Goal: Task Accomplishment & Management: Manage account settings

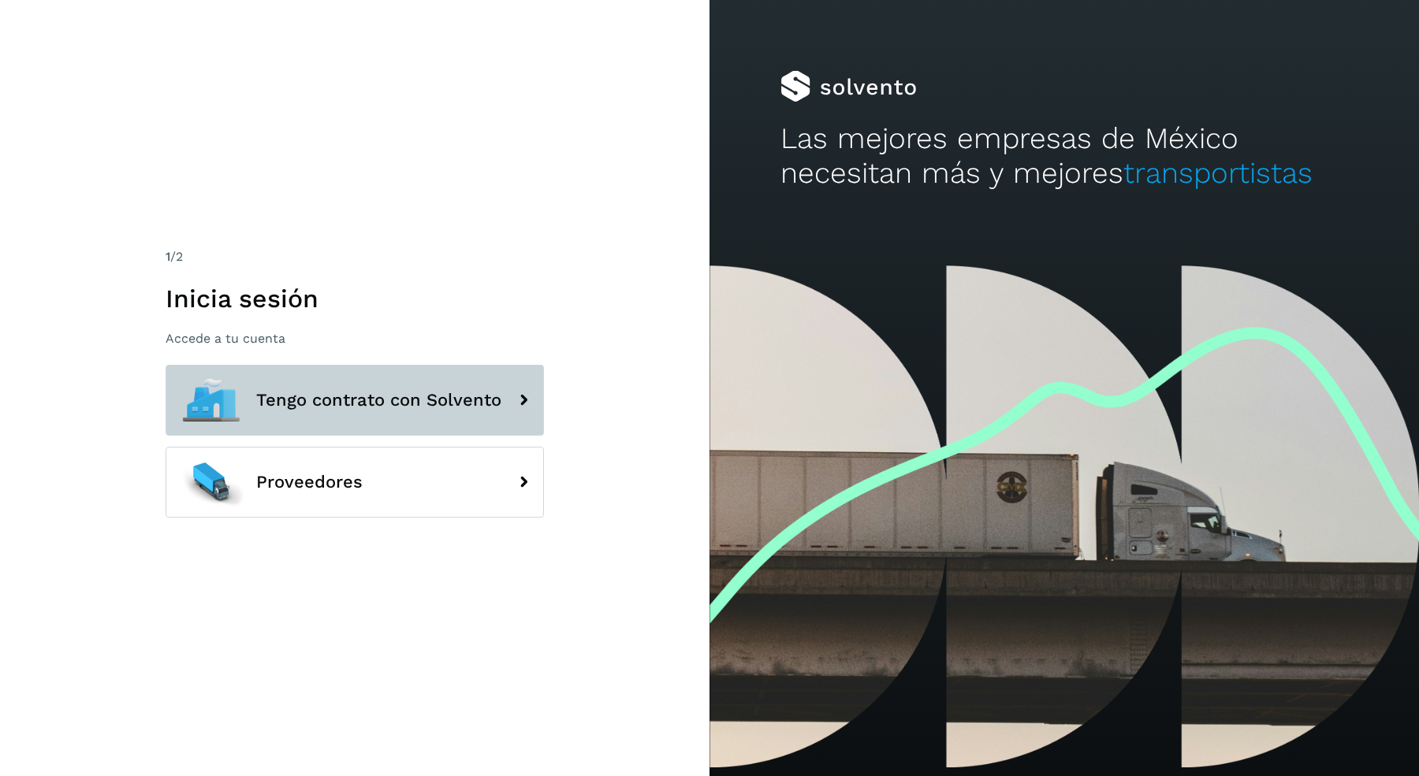
click at [386, 389] on button "Tengo contrato con Solvento" at bounding box center [355, 400] width 378 height 71
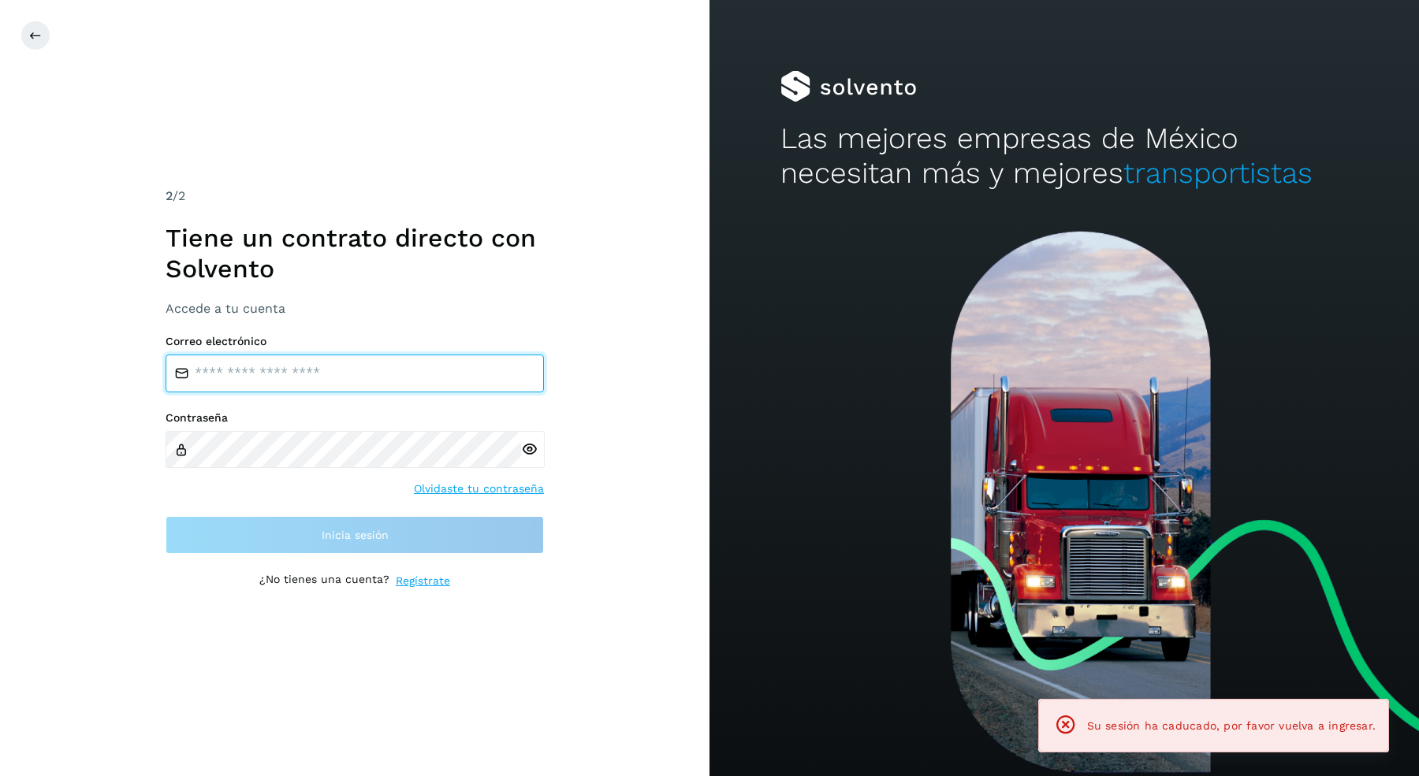
type input "**********"
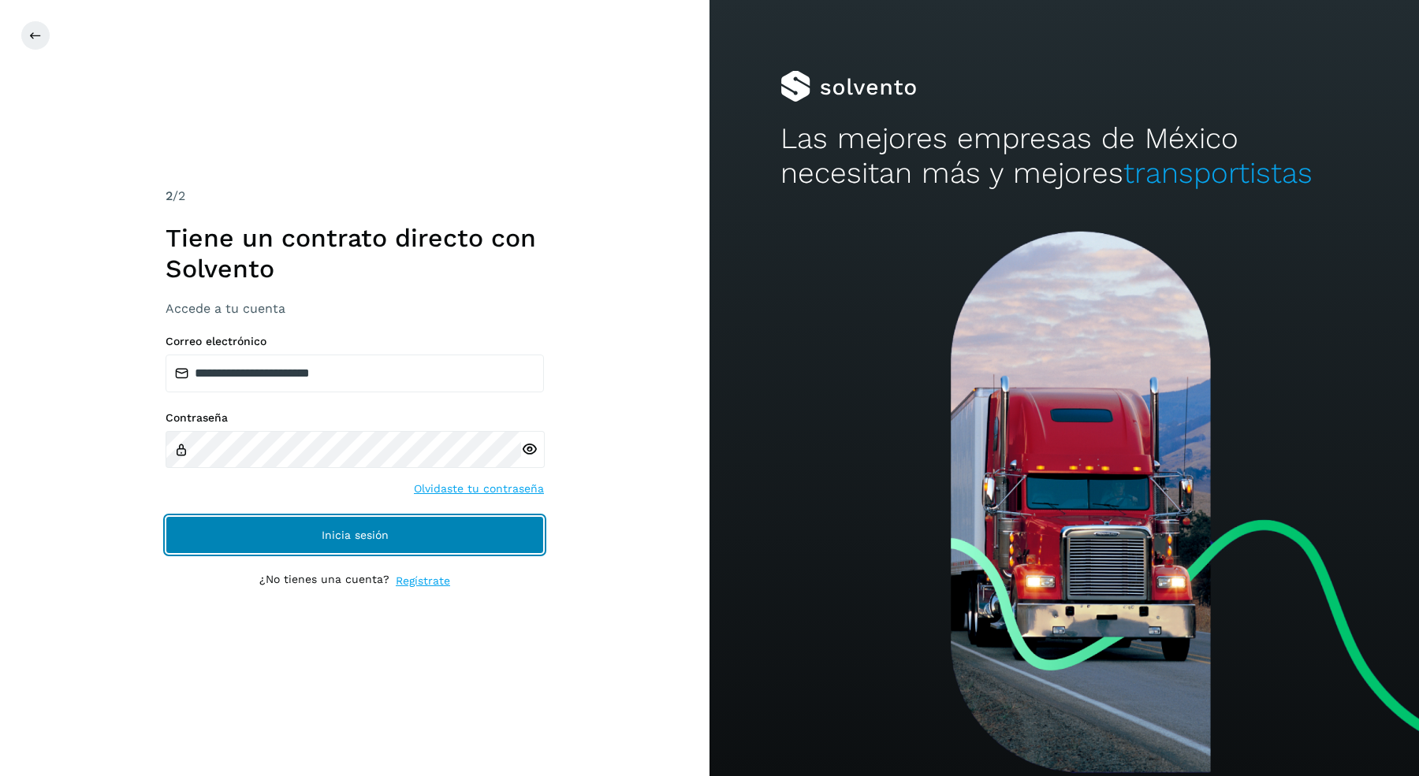
click at [393, 540] on button "Inicia sesión" at bounding box center [355, 535] width 378 height 38
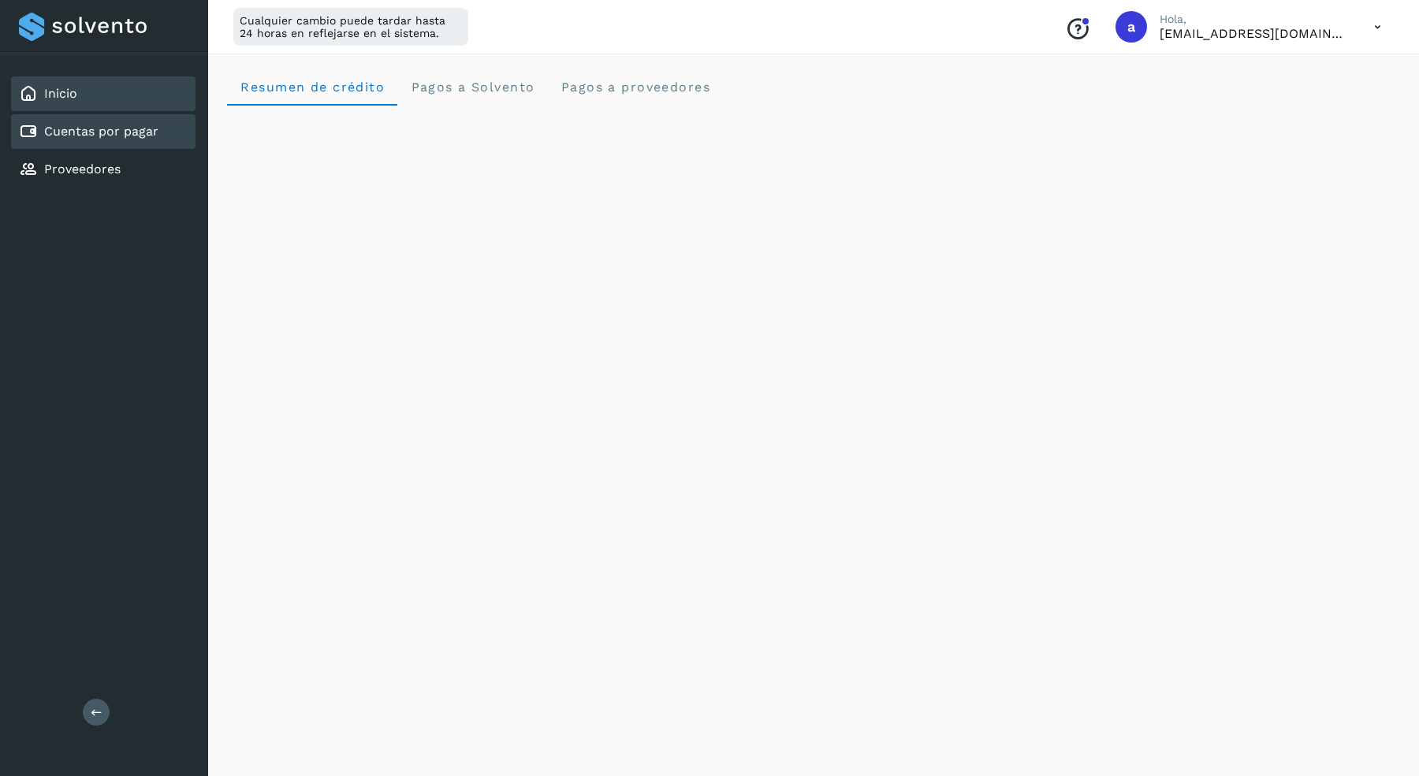
click at [74, 129] on link "Cuentas por pagar" at bounding box center [101, 131] width 114 height 15
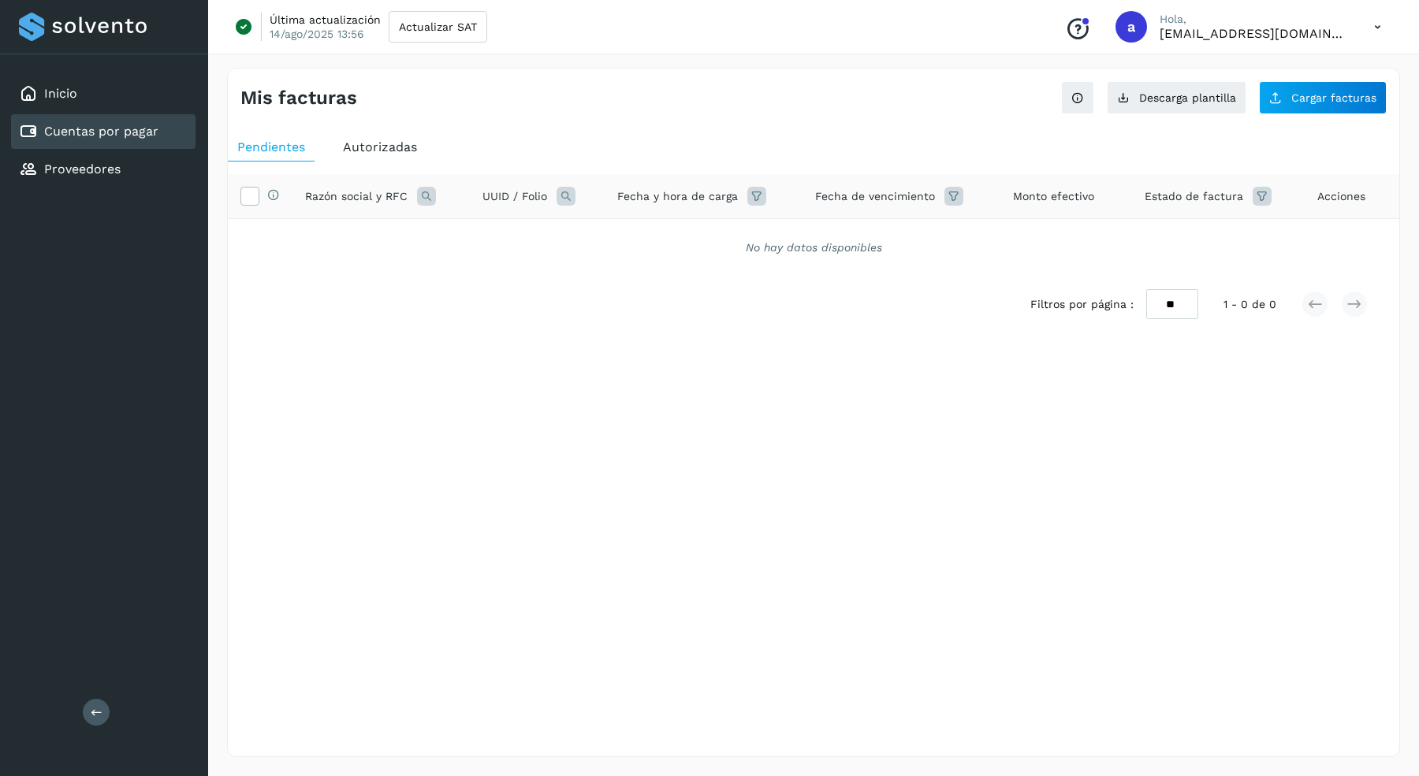
click at [389, 154] on div "Autorizadas" at bounding box center [379, 147] width 93 height 28
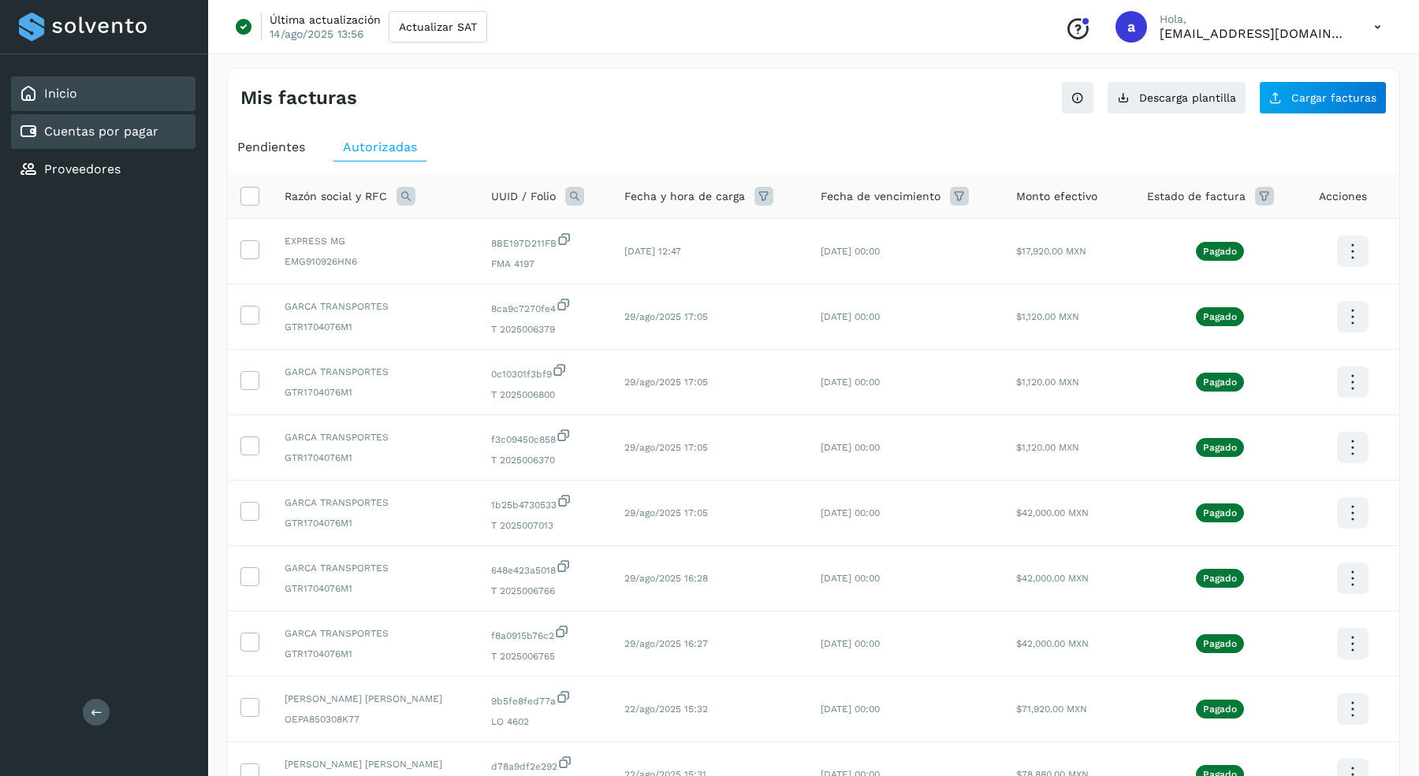
click at [94, 87] on div "Inicio" at bounding box center [103, 93] width 184 height 35
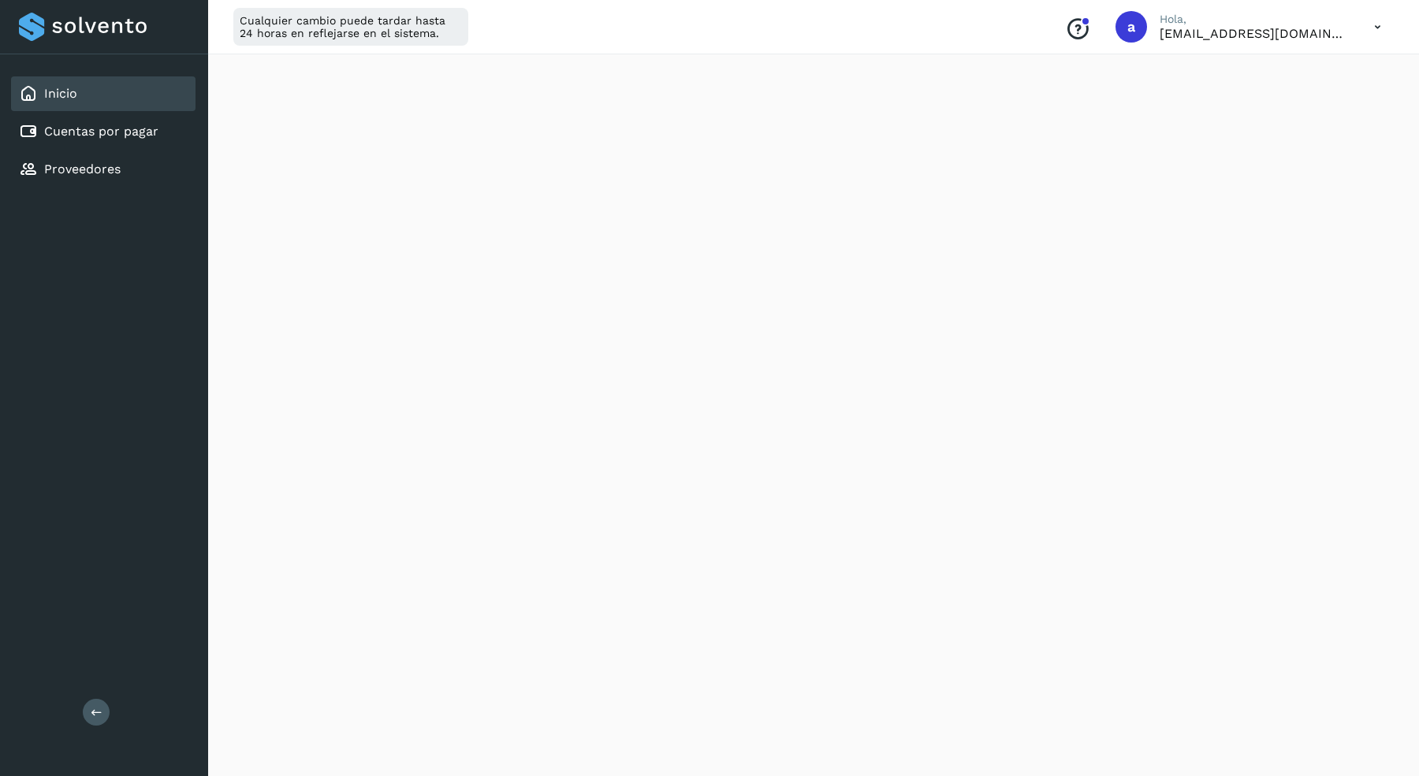
scroll to position [747, 0]
